Goal: Navigation & Orientation: Find specific page/section

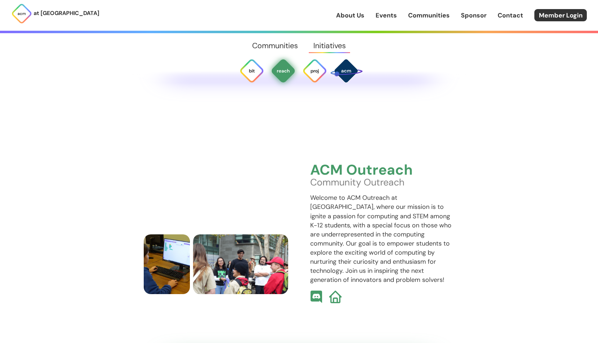
scroll to position [1872, 0]
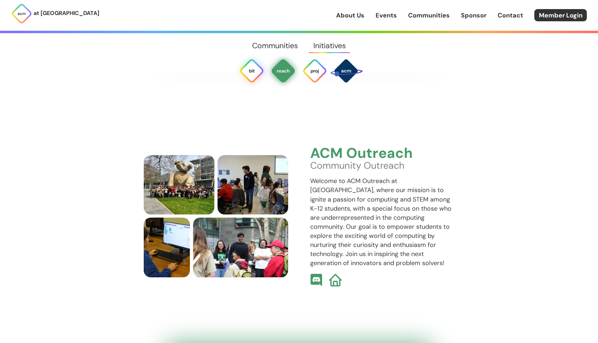
click at [248, 77] on img at bounding box center [251, 70] width 25 height 25
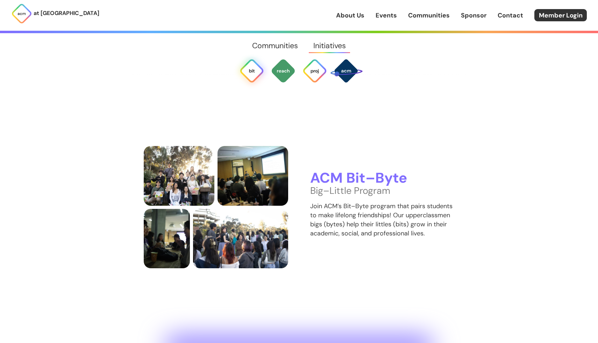
scroll to position [1562, 0]
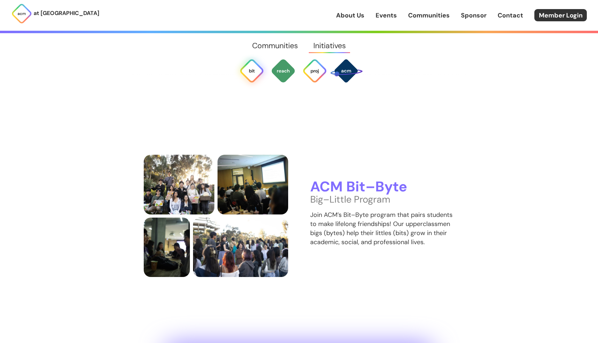
click at [371, 226] on p "Join ACM’s Bit–Byte program that pairs students to make lifelong friendships! O…" at bounding box center [382, 228] width 144 height 36
